Goal: Task Accomplishment & Management: Complete application form

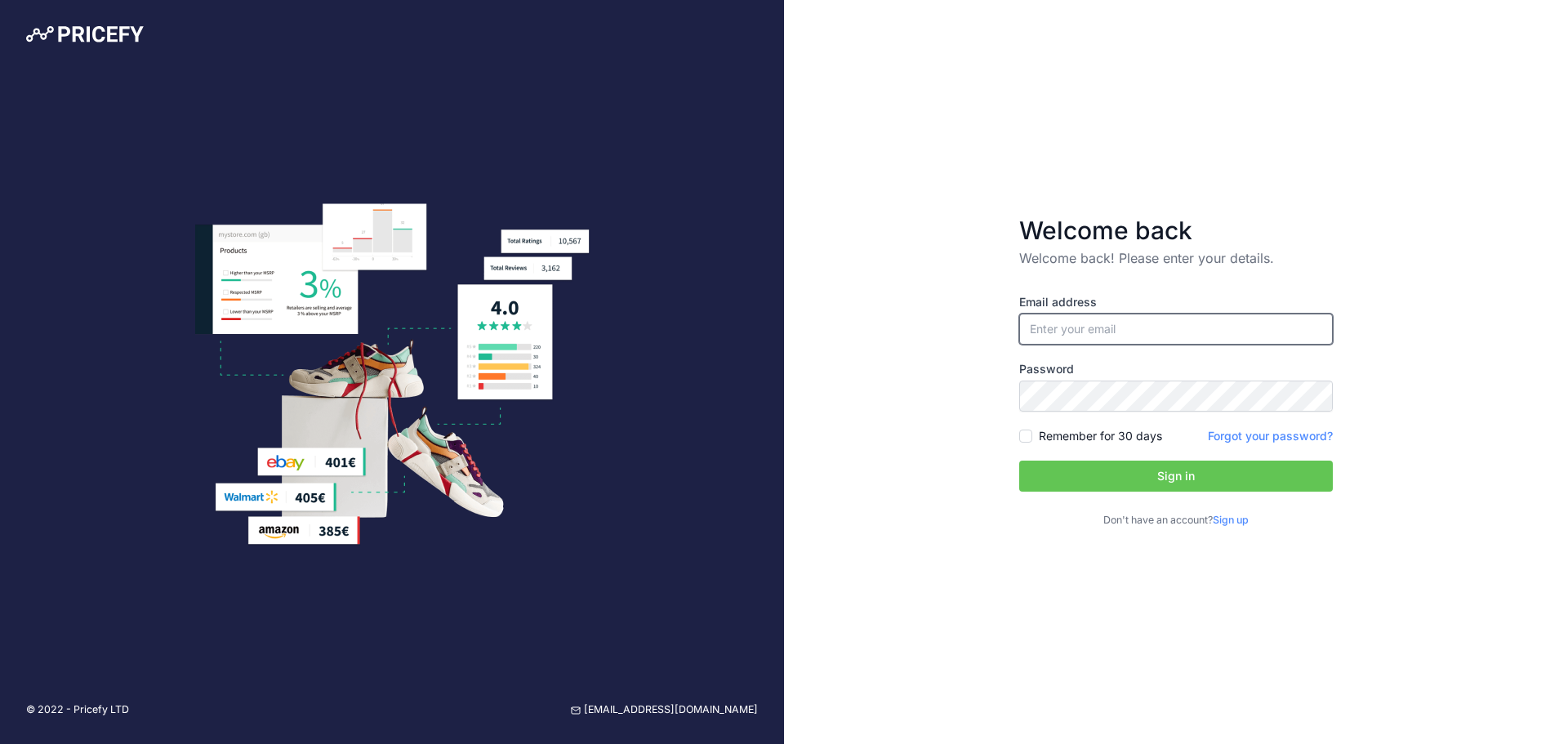
click at [1076, 325] on input "email" at bounding box center [1176, 329] width 313 height 31
type input "[EMAIL_ADDRESS][DOMAIN_NAME]"
click at [1088, 480] on button "Sign in" at bounding box center [1176, 476] width 313 height 31
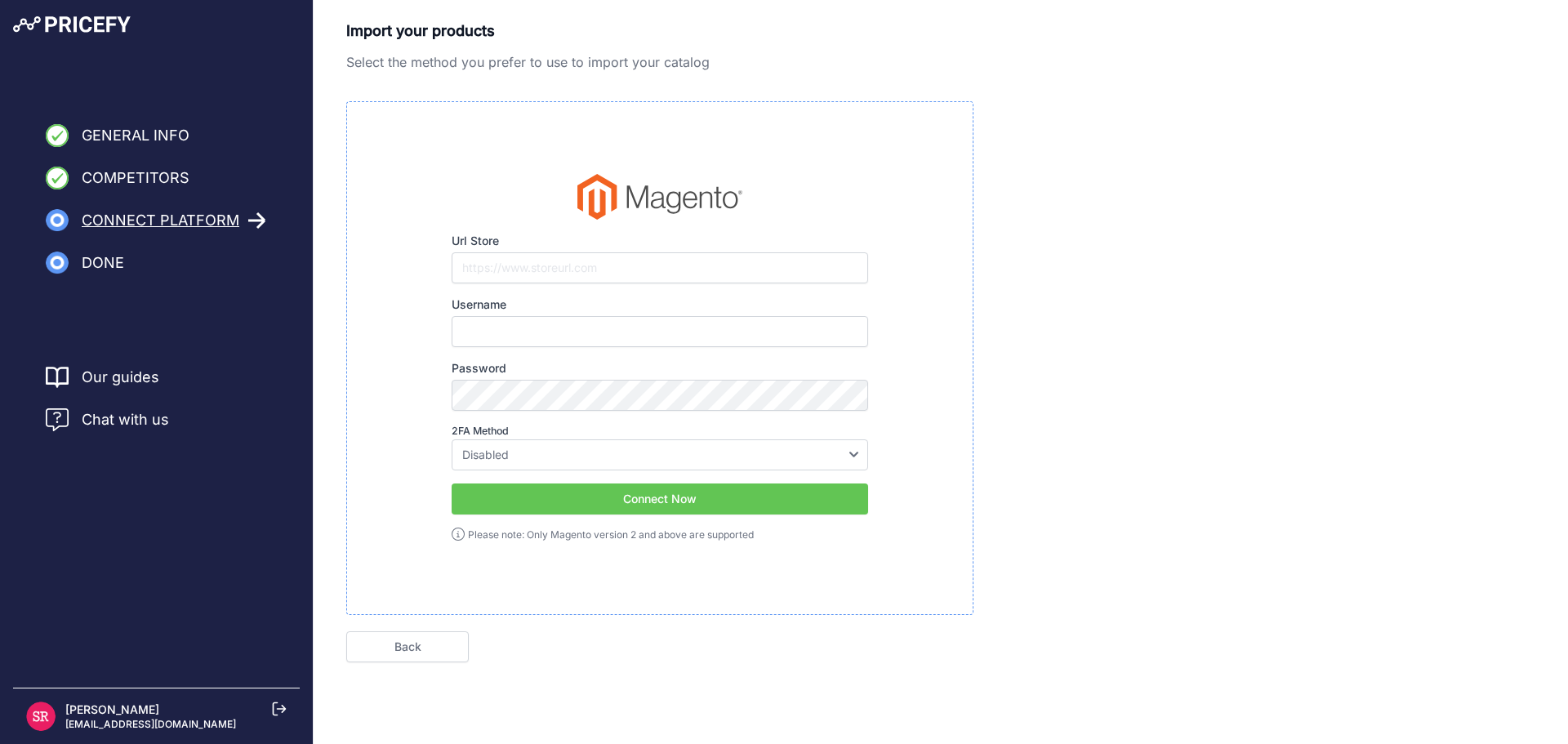
type input "[EMAIL_ADDRESS][DOMAIN_NAME]"
click at [170, 428] on div "Chat with us" at bounding box center [155, 419] width 221 height 23
click at [108, 425] on span "Chat with us" at bounding box center [125, 419] width 87 height 23
click at [108, 417] on span "Chat with us" at bounding box center [125, 419] width 87 height 23
click at [144, 417] on span "Chat with us" at bounding box center [125, 419] width 87 height 23
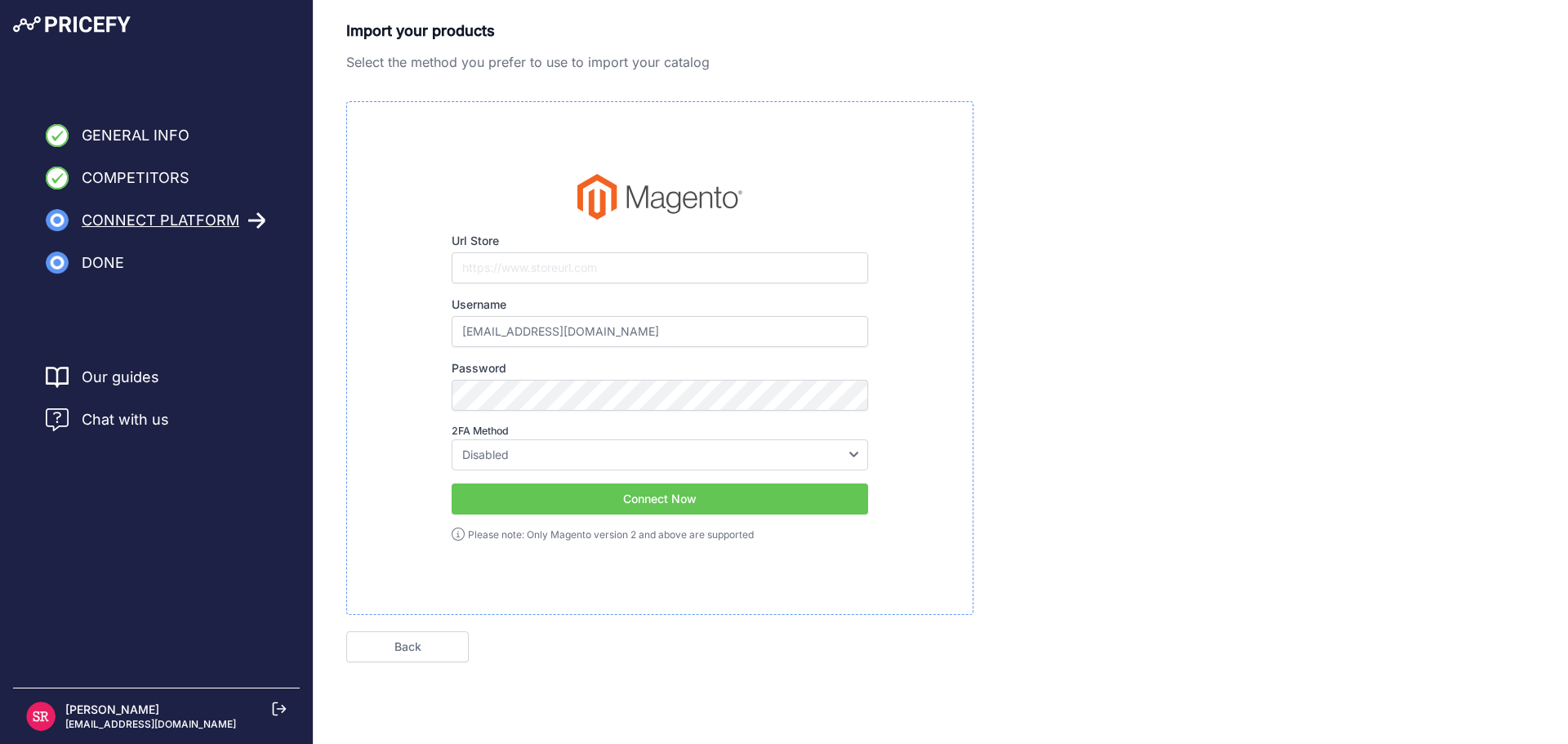
click at [144, 417] on span "Chat with us" at bounding box center [125, 419] width 87 height 23
click at [128, 416] on span "Chat with us" at bounding box center [125, 419] width 87 height 23
